Goal: Task Accomplishment & Management: Manage account settings

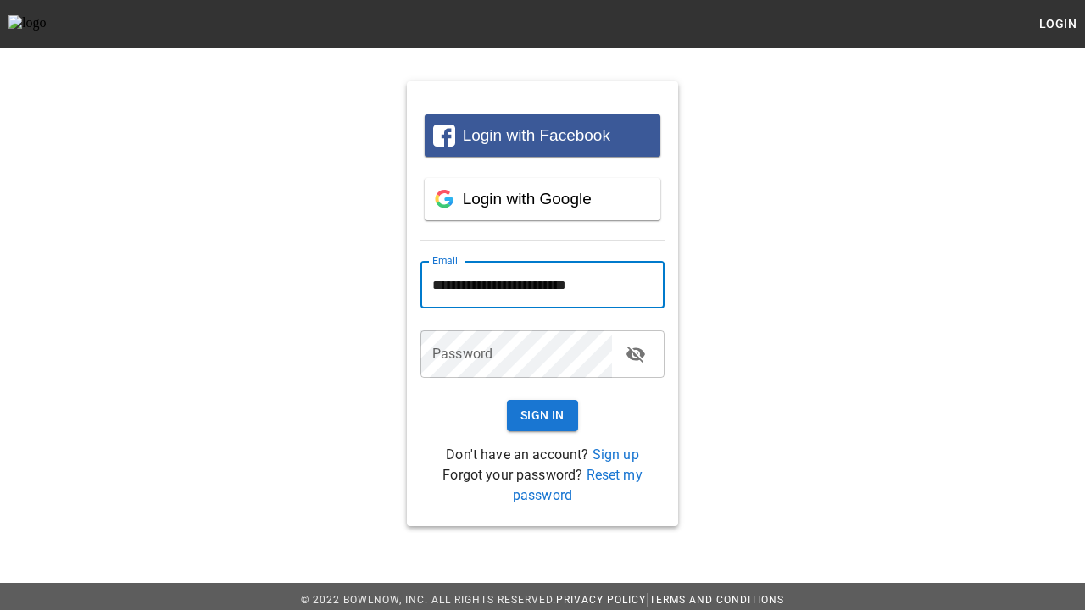
type input "**********"
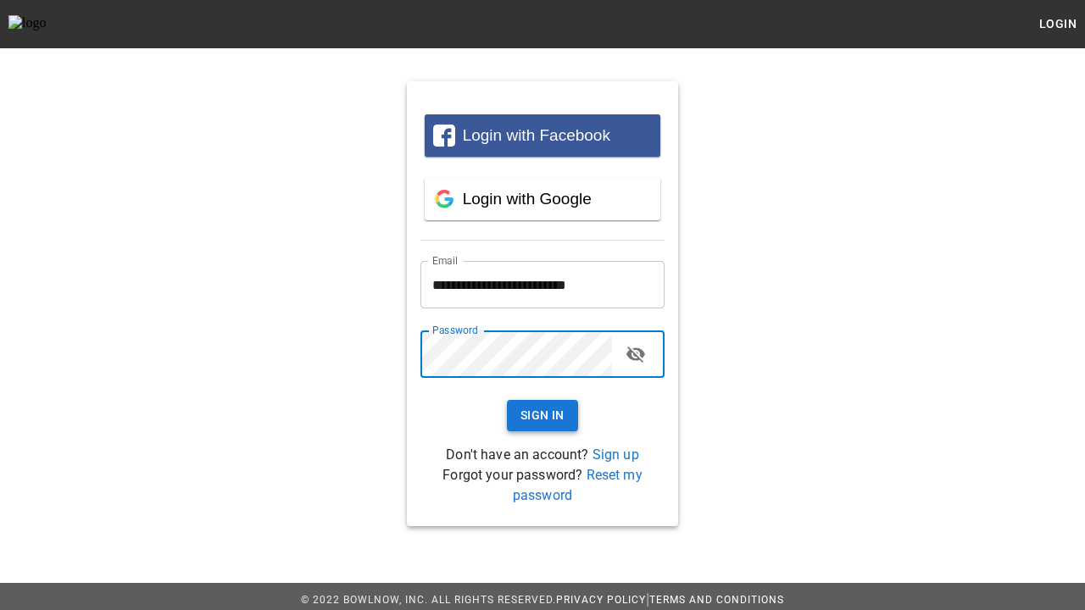
click at [542, 415] on button "Sign In" at bounding box center [542, 415] width 71 height 31
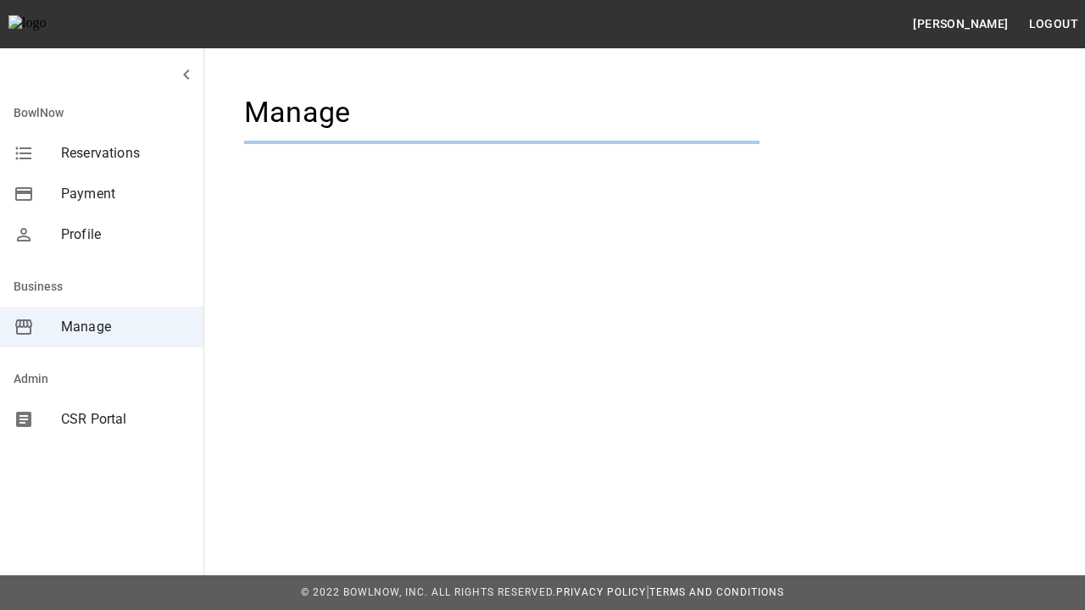
click at [102, 327] on span "Manage" at bounding box center [125, 327] width 129 height 20
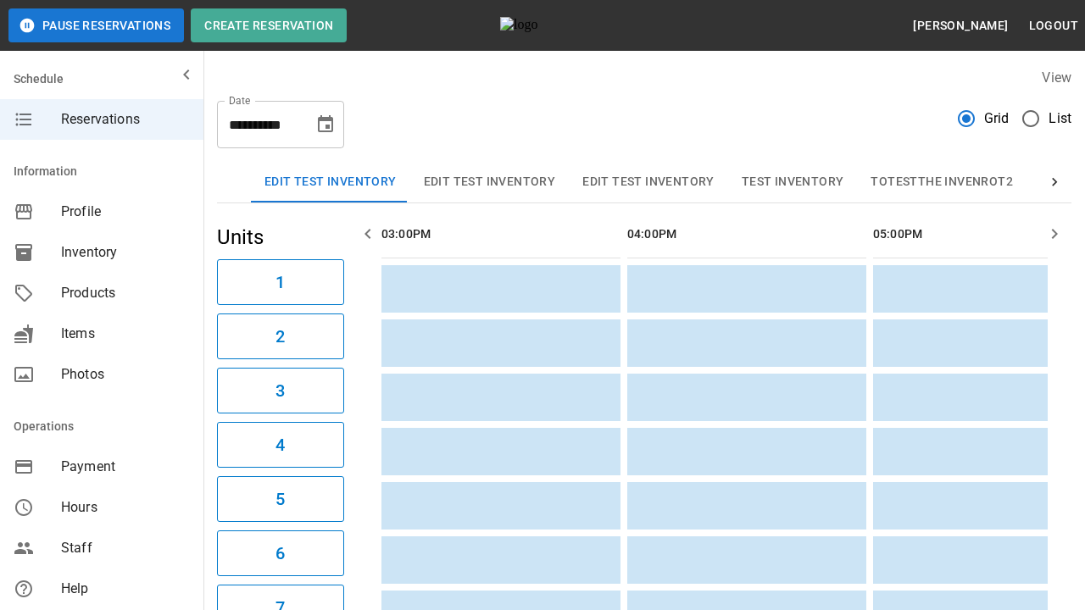
scroll to position [0, 1474]
click at [102, 212] on span "Profile" at bounding box center [125, 212] width 129 height 20
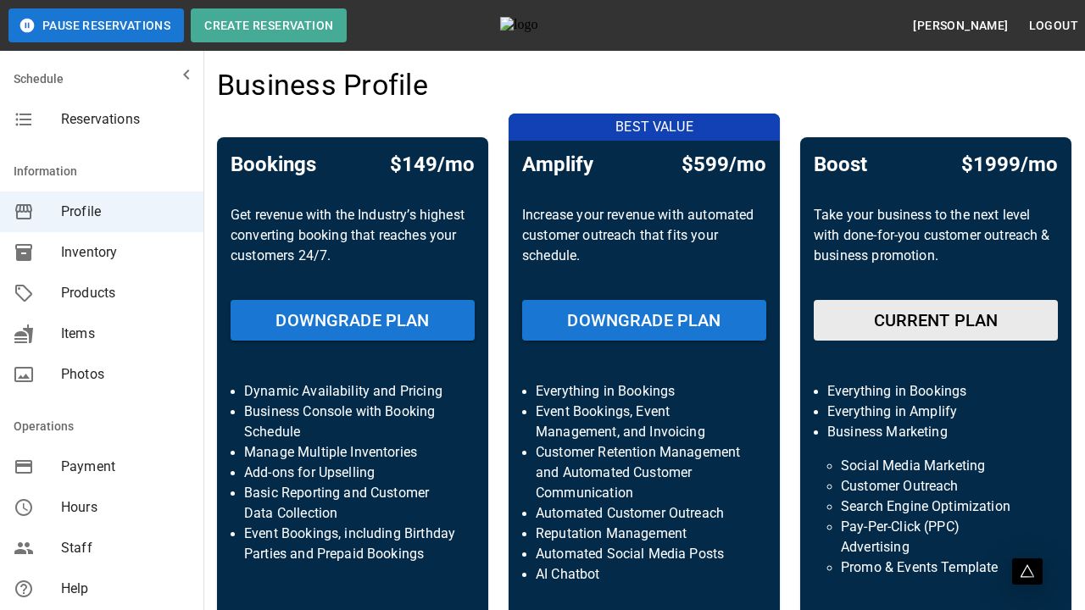
click at [102, 252] on span "Inventory" at bounding box center [125, 252] width 129 height 20
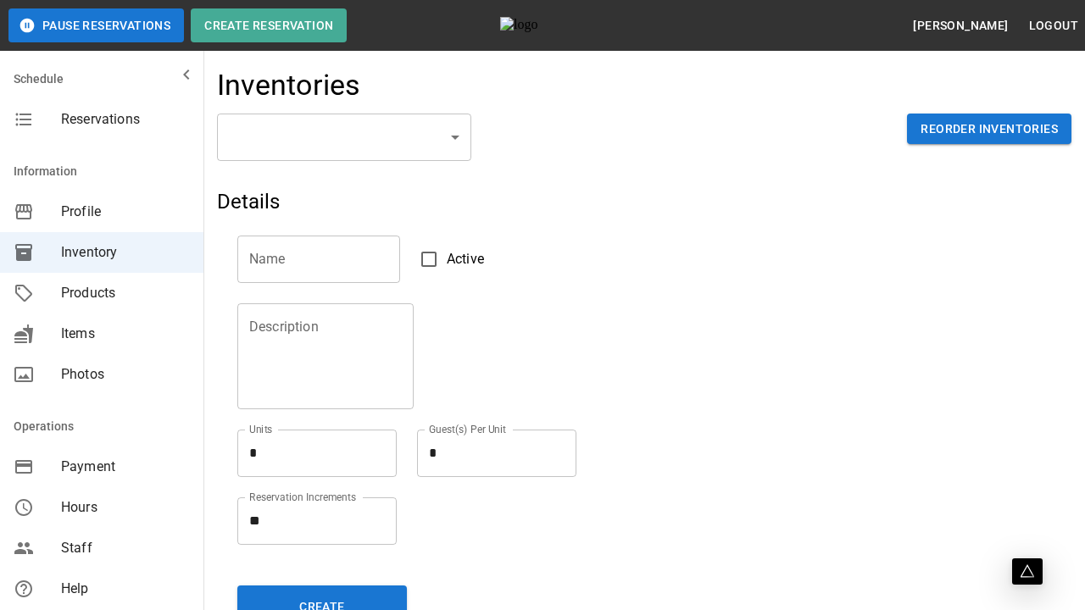
click at [102, 293] on span "Products" at bounding box center [125, 293] width 129 height 20
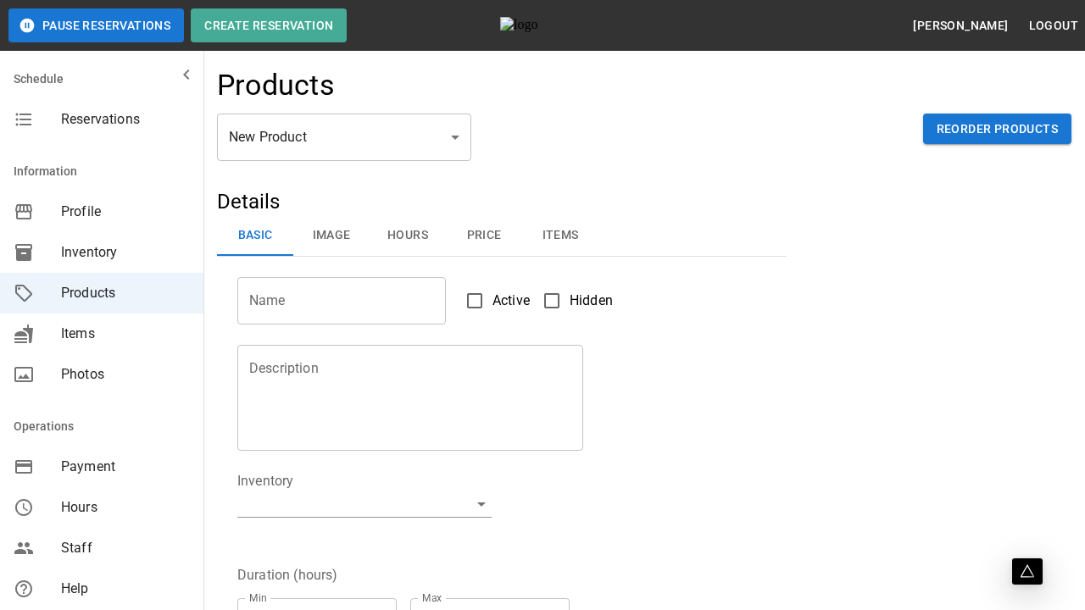
click at [102, 334] on span "Items" at bounding box center [125, 334] width 129 height 20
